Goal: Information Seeking & Learning: Learn about a topic

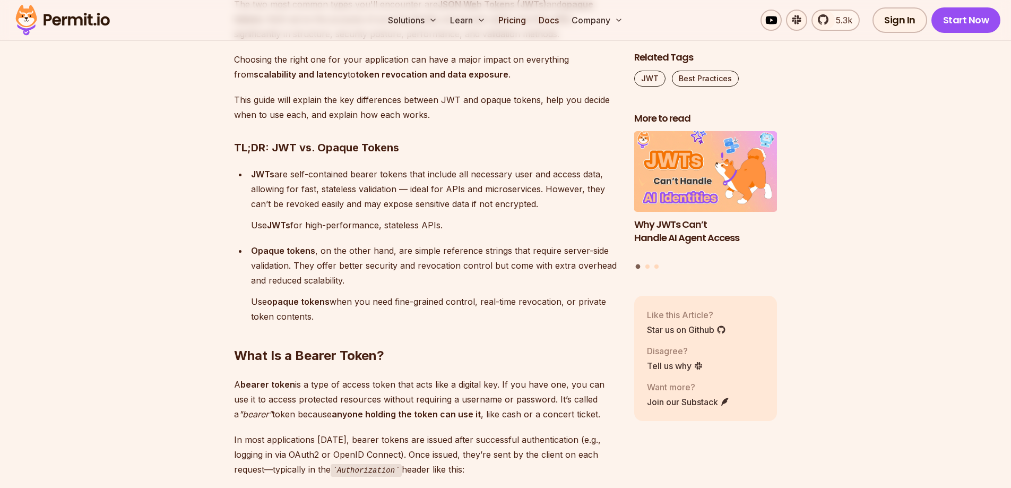
scroll to position [849, 0]
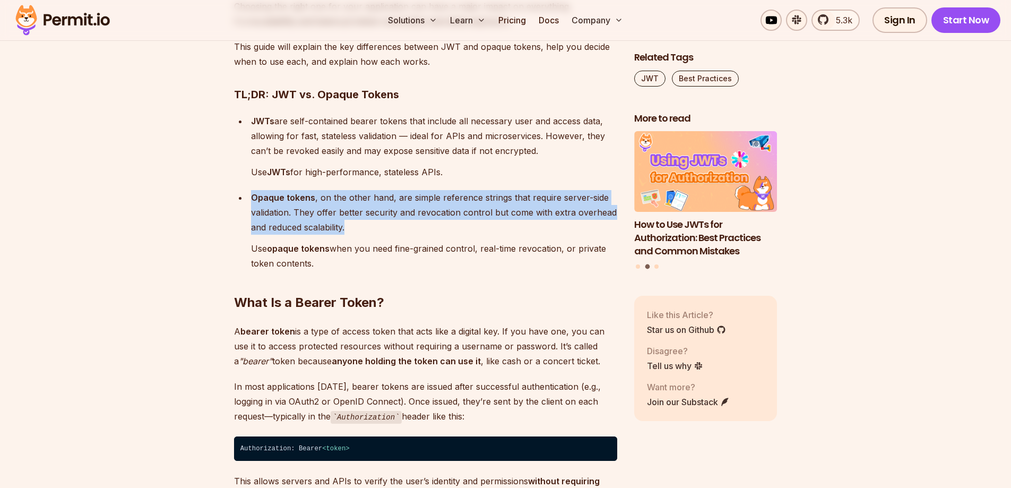
drag, startPoint x: 252, startPoint y: 195, endPoint x: 350, endPoint y: 227, distance: 102.7
click at [350, 227] on p "Opaque tokens , on the other hand, are simple reference strings that require se…" at bounding box center [434, 212] width 366 height 45
copy p "Opaque tokens , on the other hand, are simple reference strings that require se…"
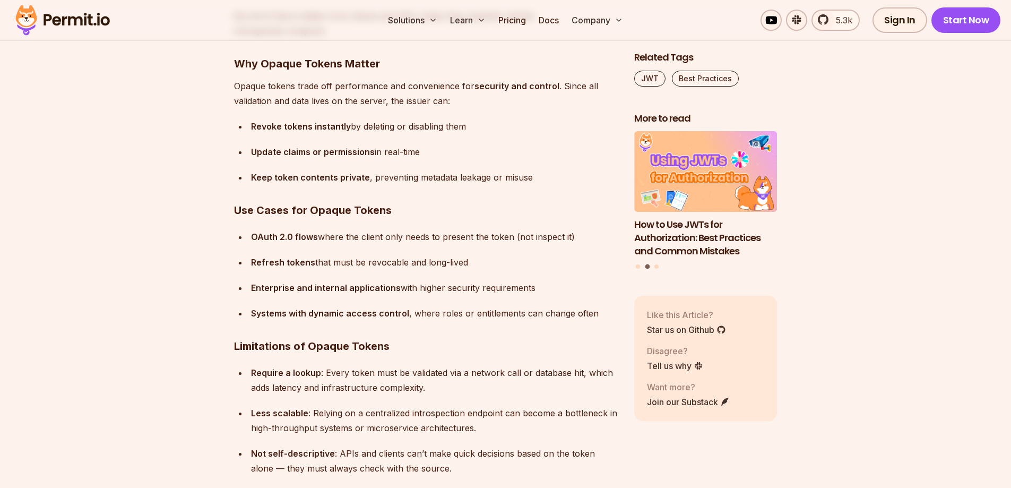
scroll to position [5519, 0]
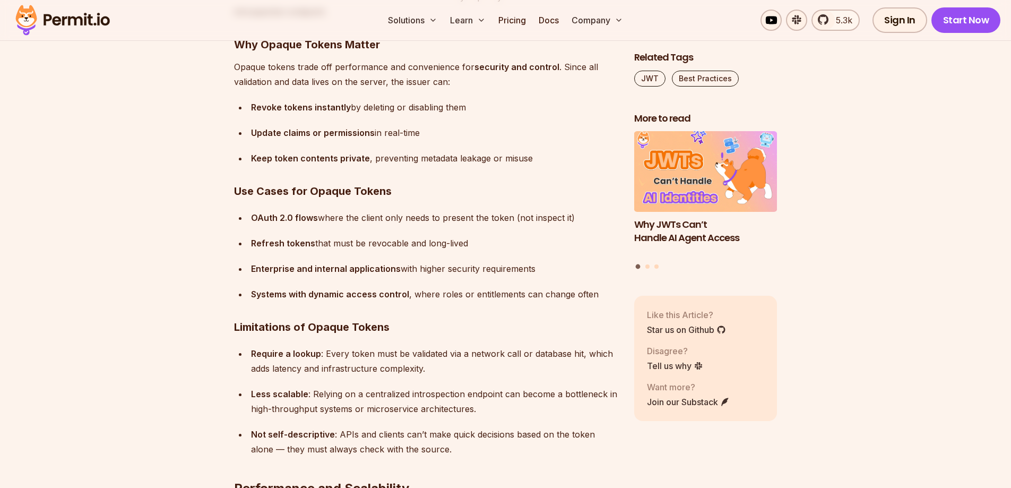
drag, startPoint x: 253, startPoint y: 218, endPoint x: 588, endPoint y: 212, distance: 334.9
click at [588, 212] on div "OAuth 2.0 flows where the client only needs to present the token (not inspect i…" at bounding box center [434, 217] width 366 height 15
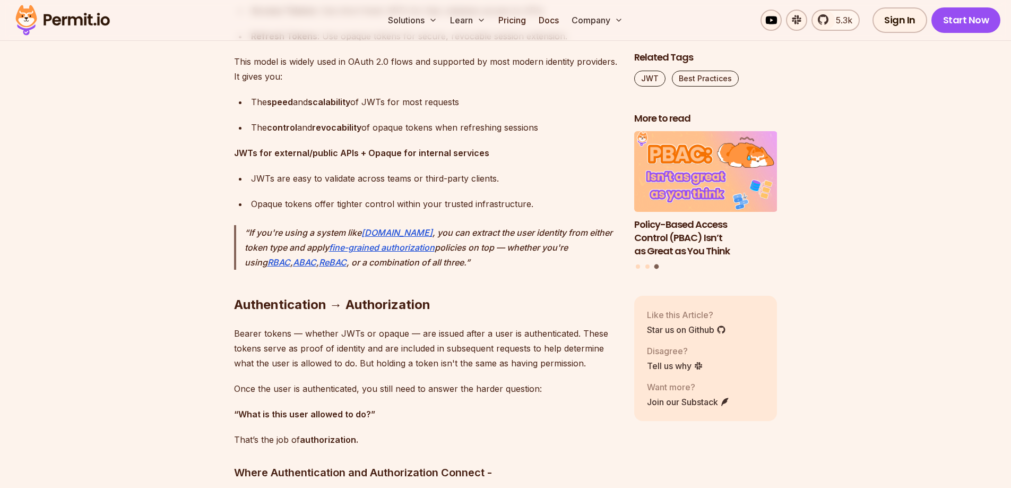
scroll to position [7270, 0]
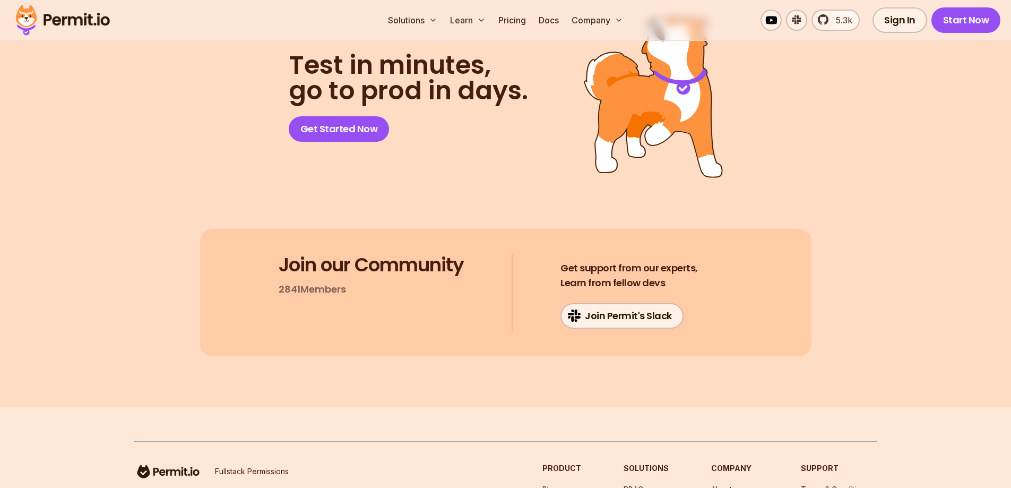
scroll to position [9552, 0]
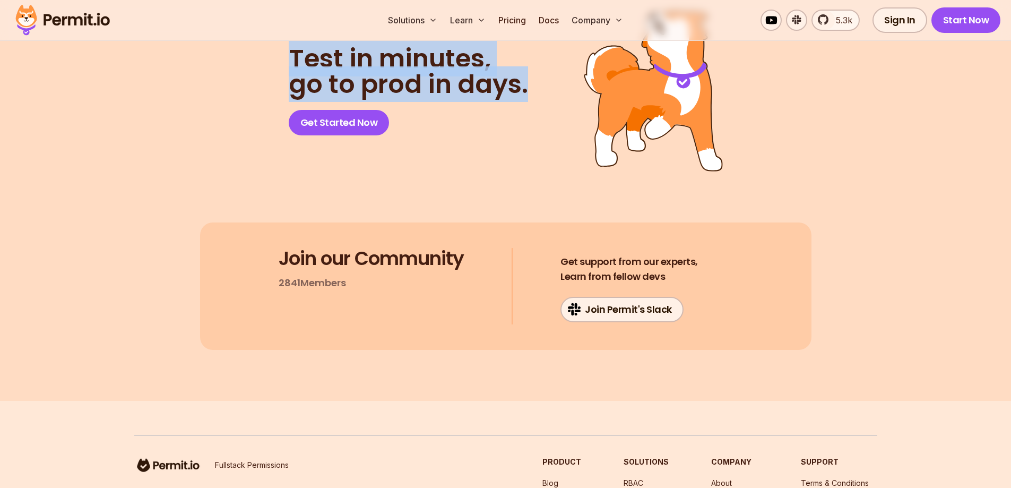
drag, startPoint x: 295, startPoint y: 57, endPoint x: 550, endPoint y: 88, distance: 257.6
click at [550, 88] on div "Test in minutes, go to prod in days. Get Started Now" at bounding box center [505, 90] width 611 height 161
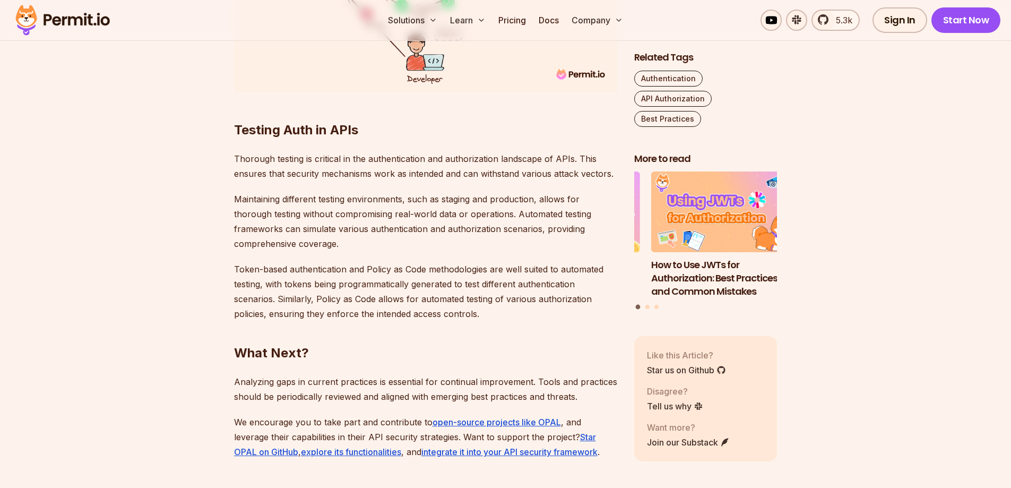
scroll to position [4033, 0]
